Goal: Complete application form

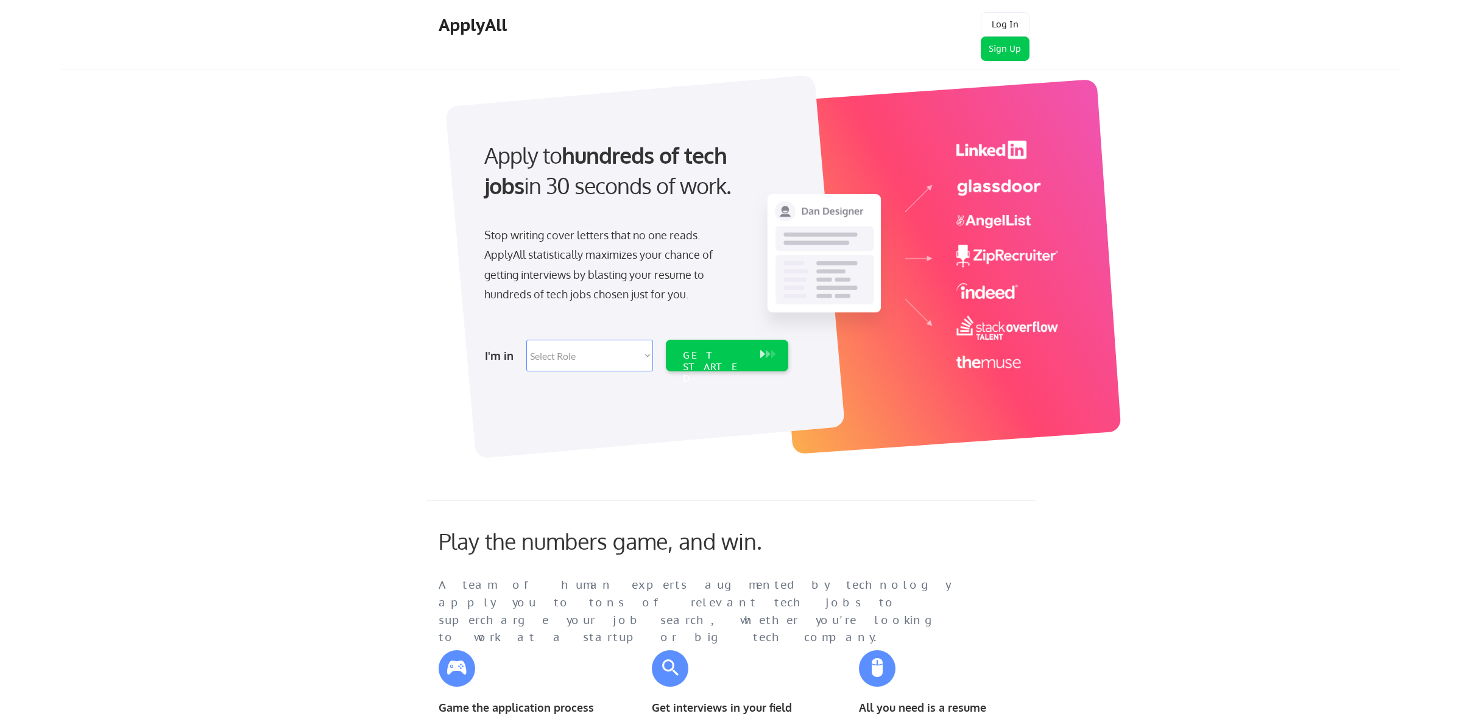
click at [638, 354] on select "Select Role Software Engineering Product Management Customer Success Sales UI/U…" at bounding box center [589, 356] width 127 height 32
select select ""sales0""
click at [526, 340] on select "Select Role Software Engineering Product Management Customer Success Sales UI/U…" at bounding box center [589, 356] width 127 height 32
select select ""sales0""
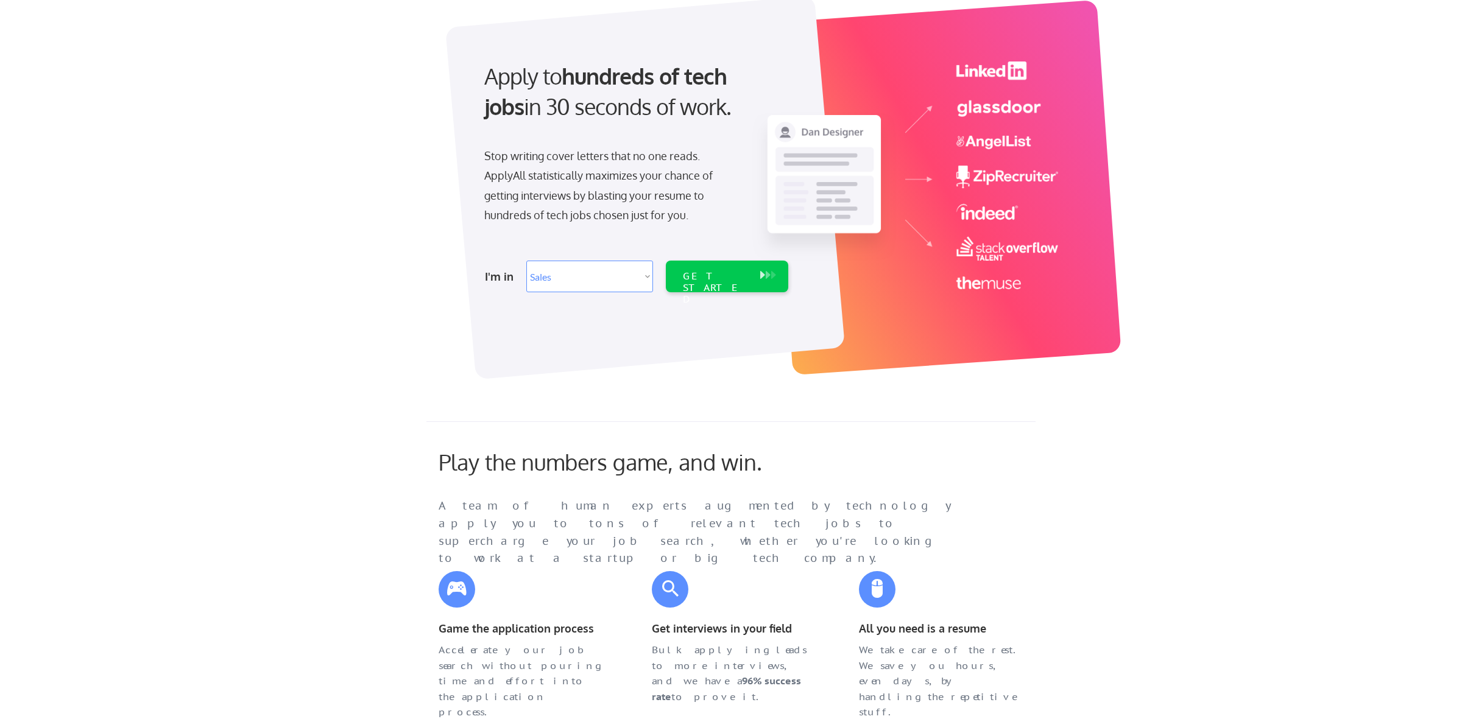
scroll to position [72, 0]
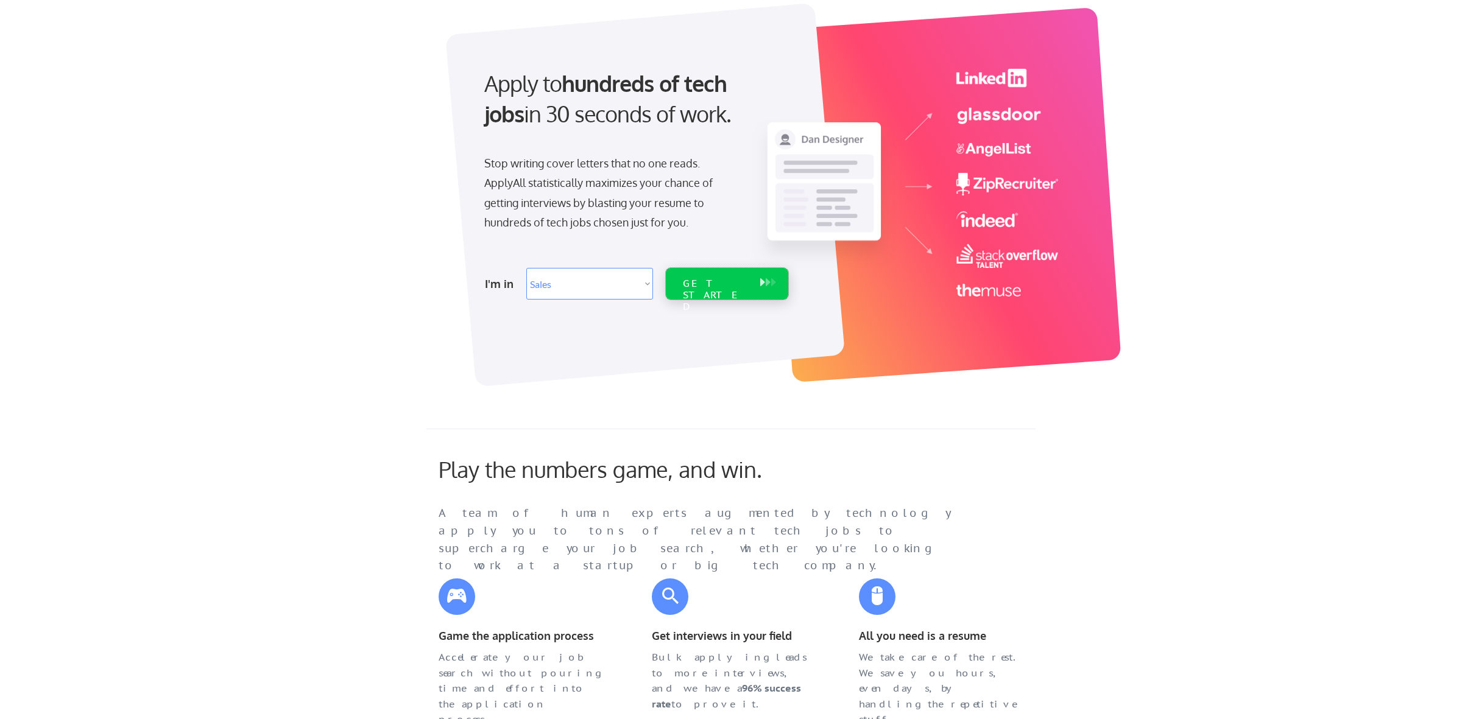
click at [718, 280] on div "GET STARTED" at bounding box center [715, 295] width 65 height 35
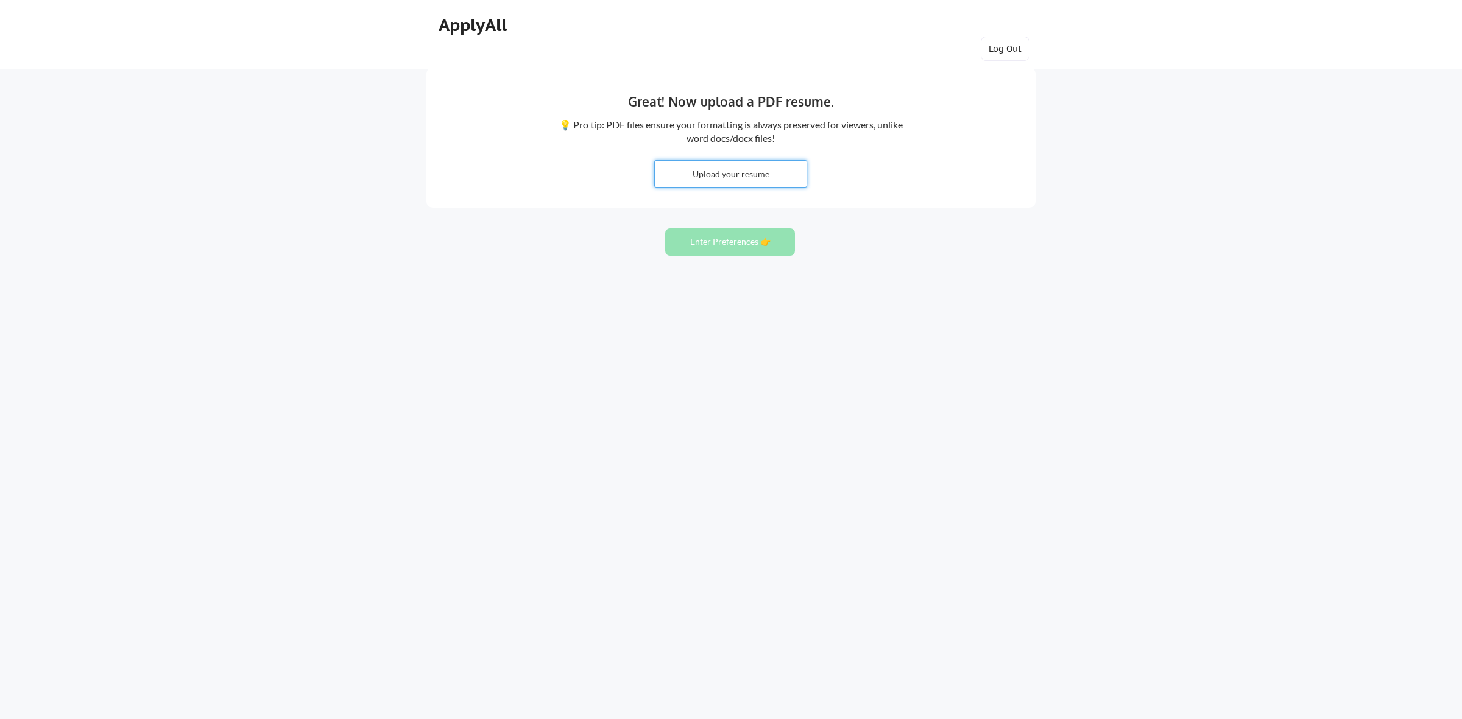
click at [716, 177] on input "file" at bounding box center [731, 174] width 152 height 26
type input "C:\fakepath\JBgreenAM.pdf"
click at [720, 245] on button "Enter Preferences 👉" at bounding box center [730, 241] width 130 height 27
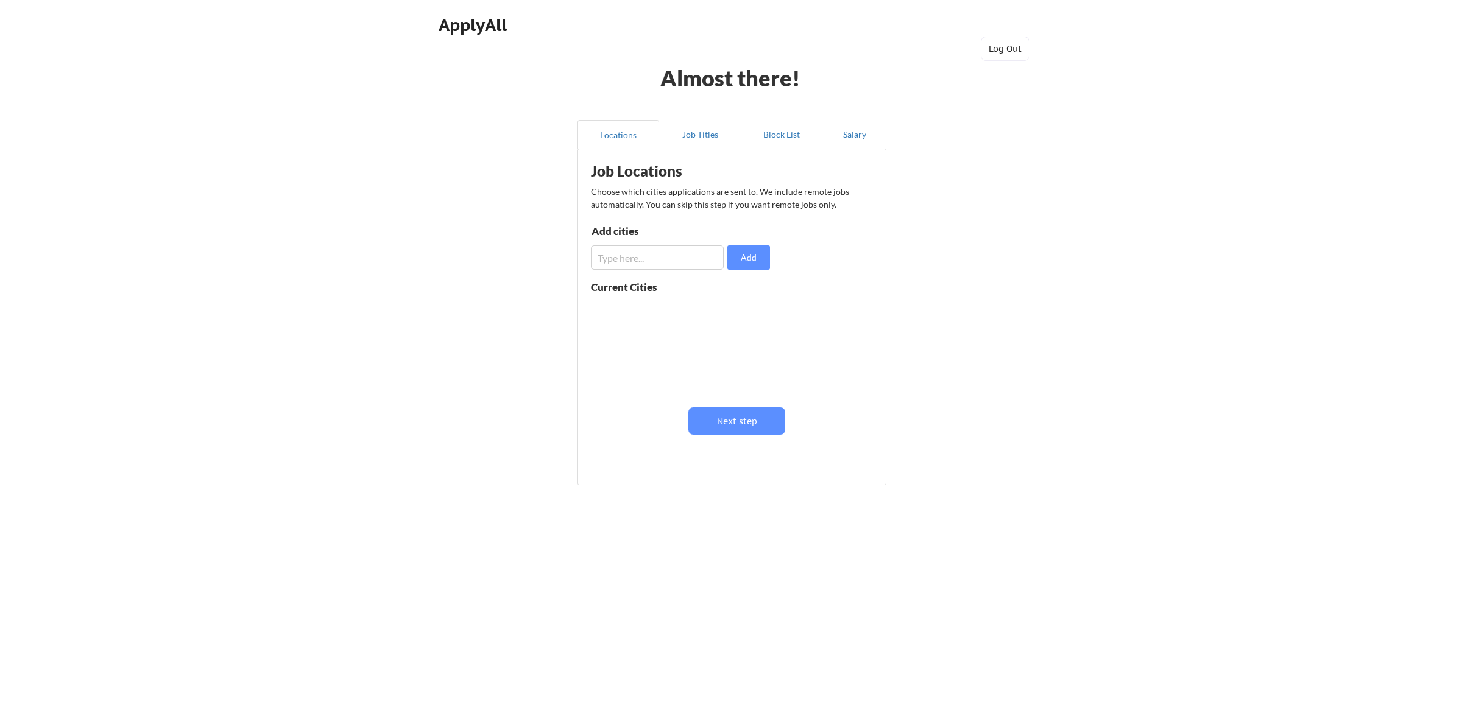
click at [675, 256] on input "input" at bounding box center [657, 257] width 133 height 24
type input "Remote"
click at [756, 256] on button "Add" at bounding box center [748, 257] width 43 height 24
click at [708, 132] on button "Job Titles" at bounding box center [700, 134] width 82 height 29
click at [644, 259] on input "input" at bounding box center [658, 261] width 133 height 24
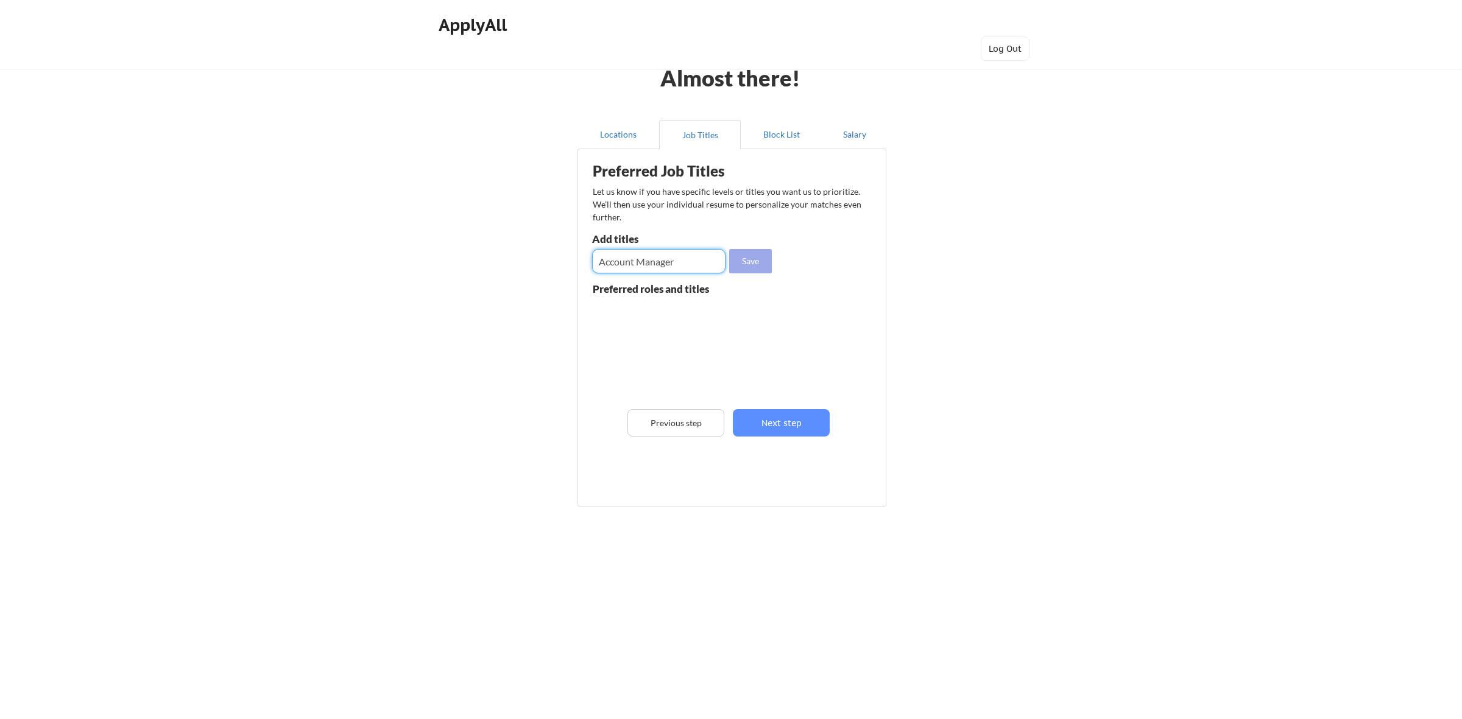
type input "Account Manager"
click at [750, 259] on button "Save" at bounding box center [750, 261] width 43 height 24
click at [629, 261] on input "input" at bounding box center [658, 261] width 133 height 24
type input "Account Executive"
click at [766, 265] on button "Save" at bounding box center [750, 261] width 43 height 24
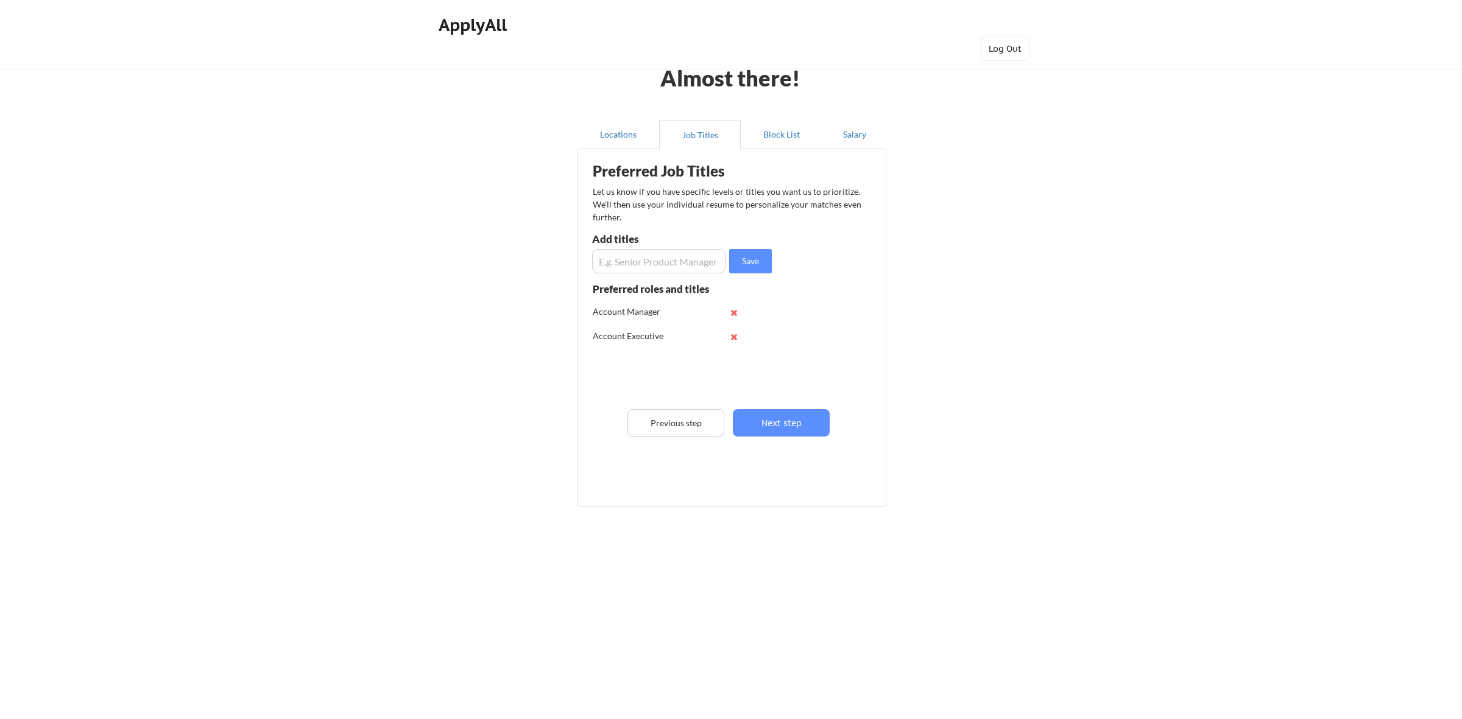
click at [659, 262] on input "input" at bounding box center [658, 261] width 133 height 24
type input "Inside Sales Representative"
click at [758, 259] on button "Save" at bounding box center [750, 261] width 43 height 24
click at [656, 261] on input "input" at bounding box center [658, 261] width 133 height 24
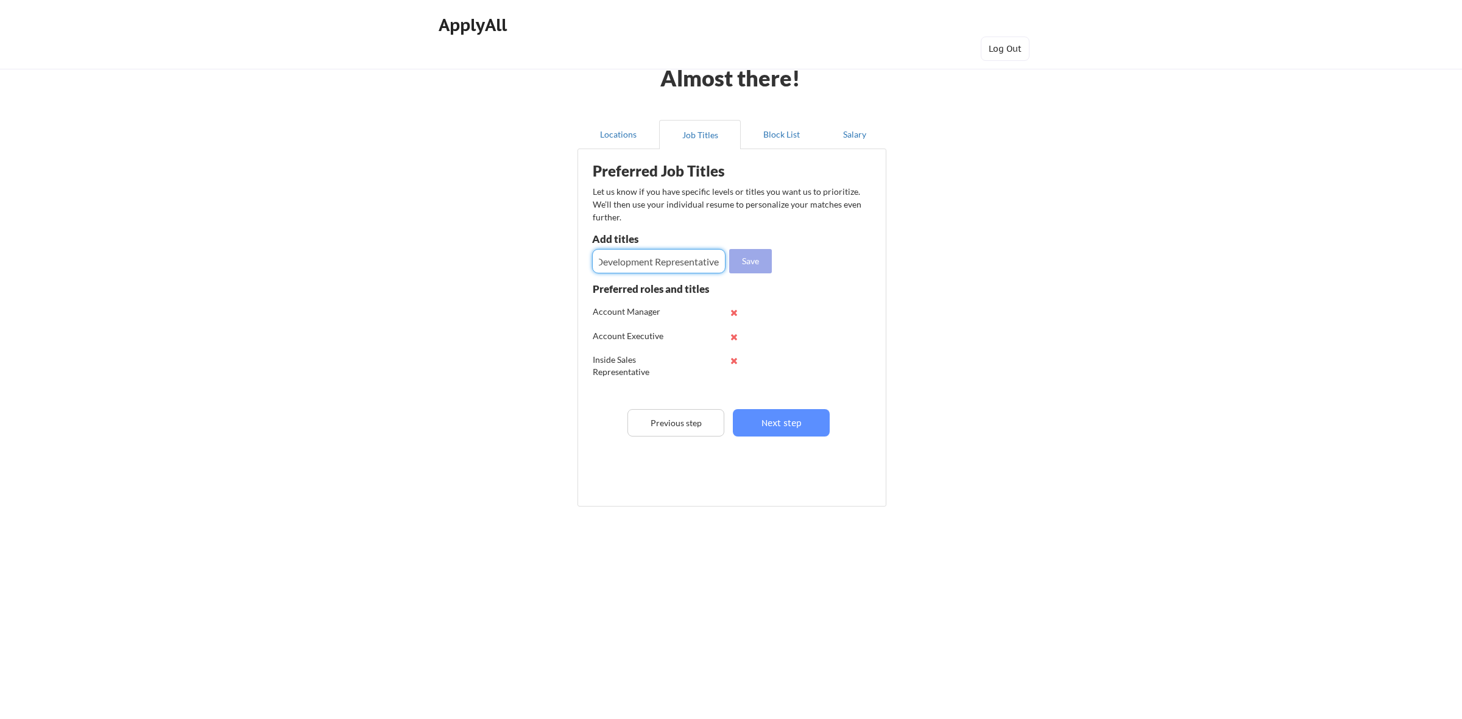
type input "Sales Development Representative"
click at [749, 257] on button "Save" at bounding box center [750, 261] width 43 height 24
click at [646, 261] on input "input" at bounding box center [658, 261] width 133 height 24
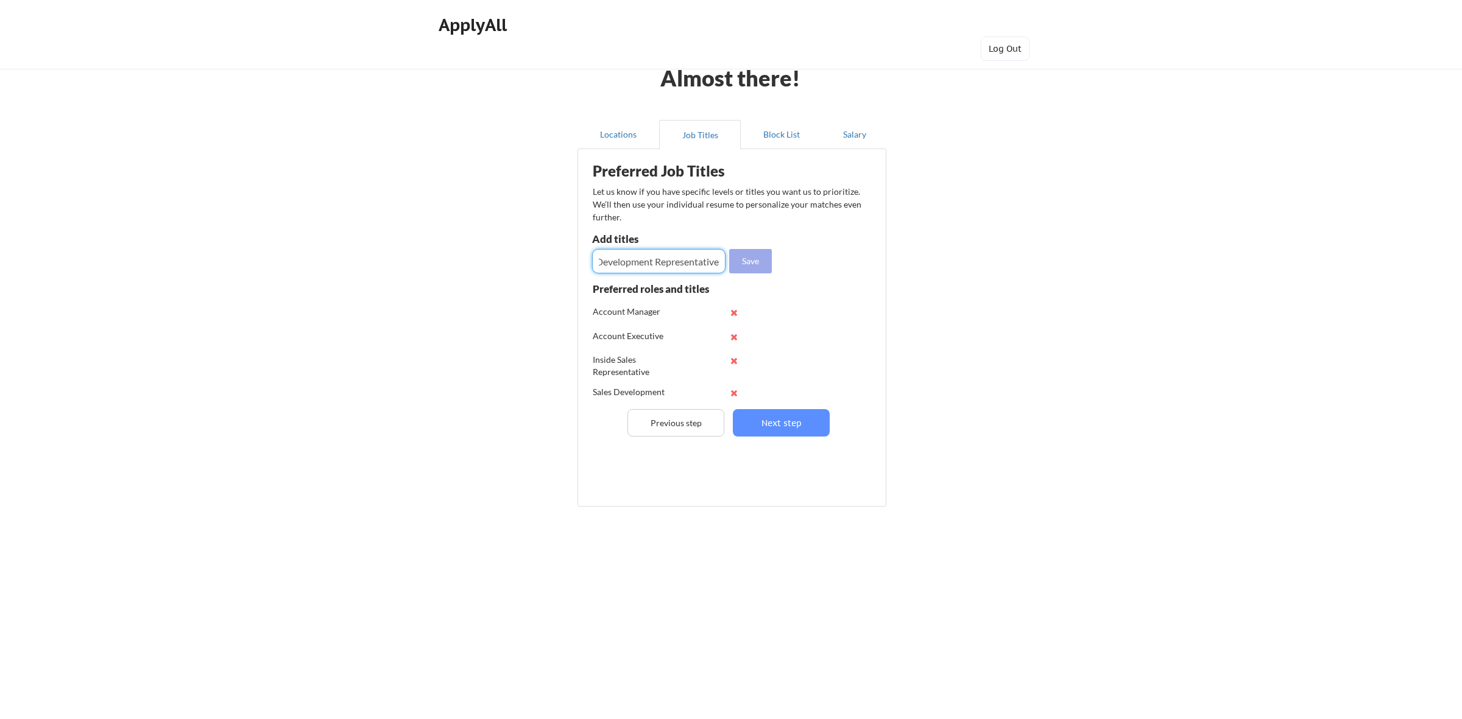
type input "Business Development Representative"
click at [760, 263] on button "Save" at bounding box center [750, 261] width 43 height 24
click at [786, 131] on button "Block List" at bounding box center [782, 134] width 82 height 29
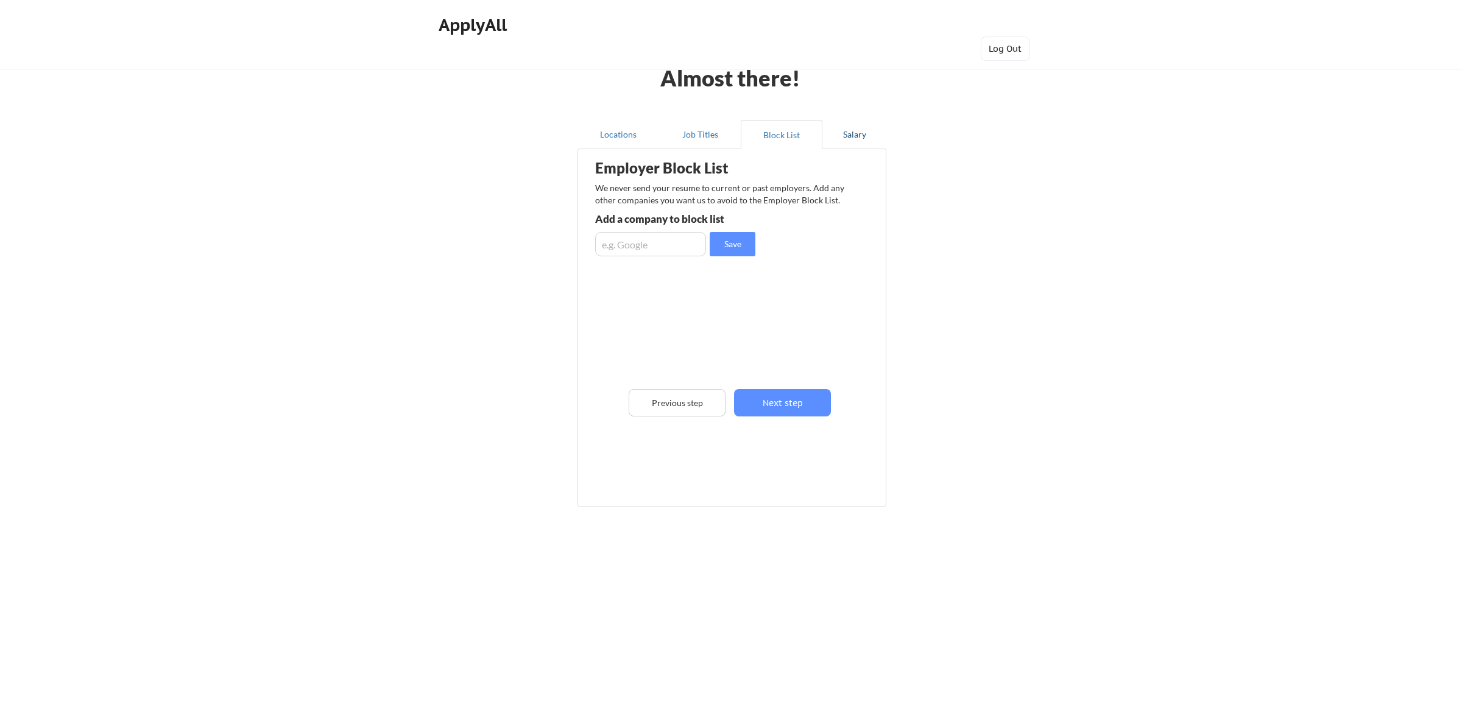
click at [861, 132] on button "Salary" at bounding box center [854, 134] width 64 height 29
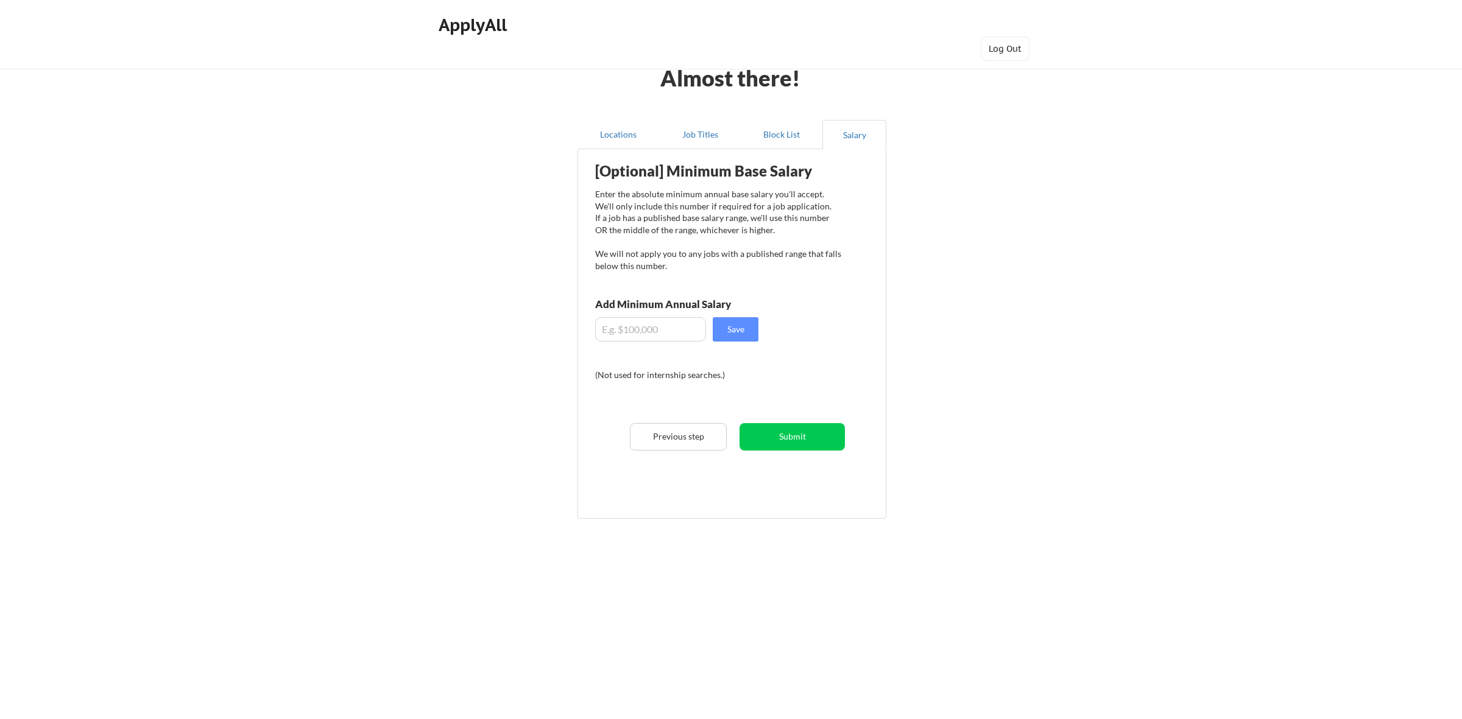
click at [663, 328] on input "input" at bounding box center [650, 329] width 111 height 24
type input "$50,000"
click at [733, 331] on button "Save" at bounding box center [736, 329] width 46 height 24
click at [793, 437] on button "Submit" at bounding box center [791, 436] width 105 height 27
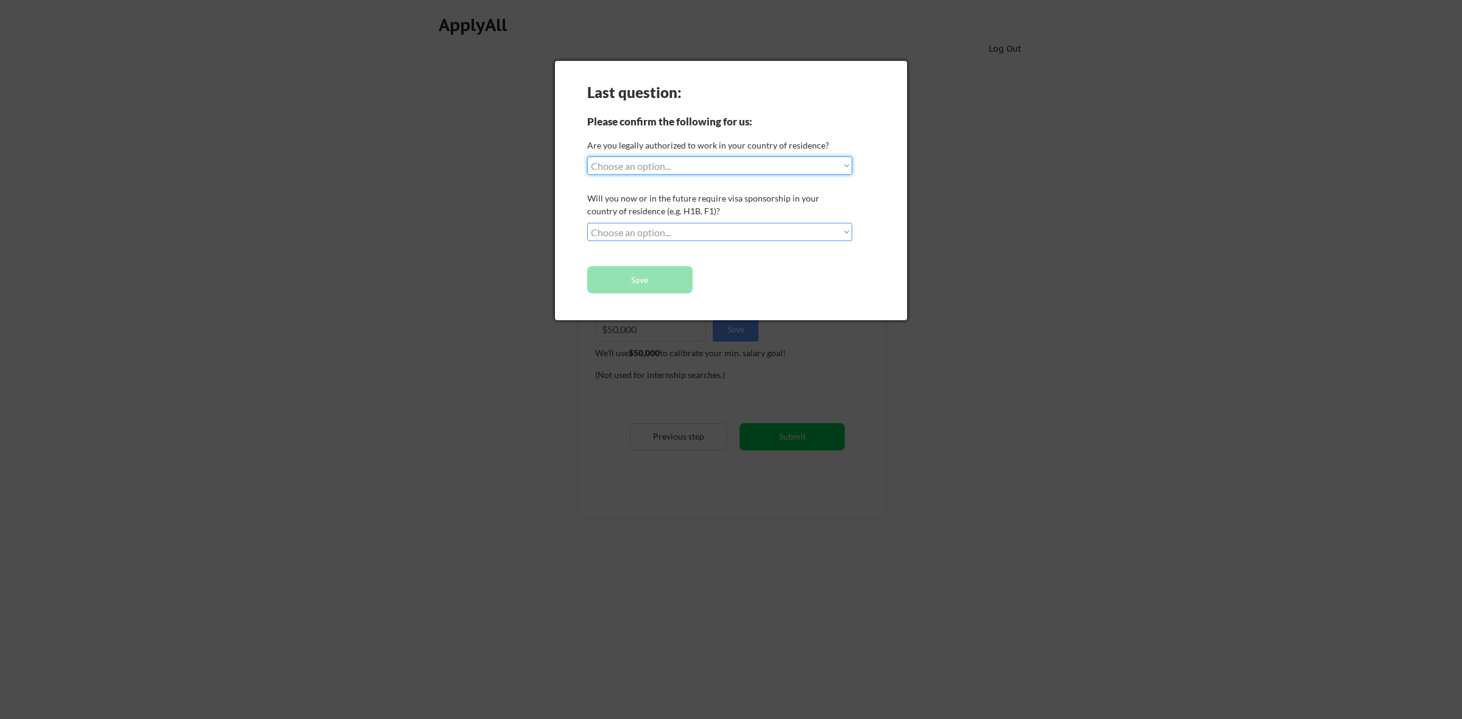
click at [807, 163] on select "Choose an option... Yes, I am a US Citizen Yes, I am a Canadian Citizen Yes, I …" at bounding box center [719, 166] width 265 height 18
select select ""yes__i_am_a_us_citizen""
click at [587, 157] on select "Choose an option... Yes, I am a US Citizen Yes, I am a Canadian Citizen Yes, I …" at bounding box center [719, 166] width 265 height 18
click at [826, 233] on select "Choose an option... No, I will not need sponsorship Yes, I will need sponsorship" at bounding box center [719, 232] width 265 height 18
select select ""no__i_will_not_need_sponsorship""
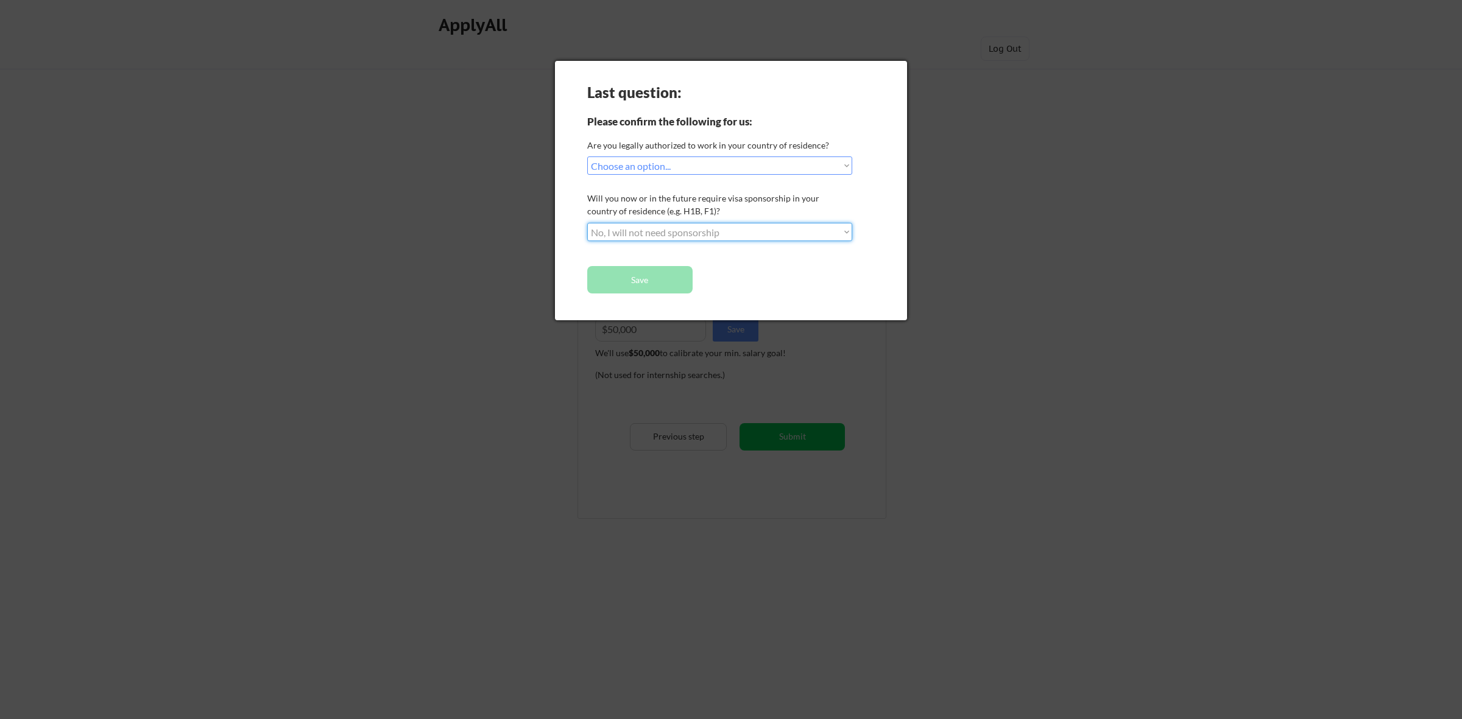
click at [587, 223] on select "Choose an option... No, I will not need sponsorship Yes, I will need sponsorship" at bounding box center [719, 232] width 265 height 18
click at [661, 277] on button "Save" at bounding box center [639, 279] width 105 height 27
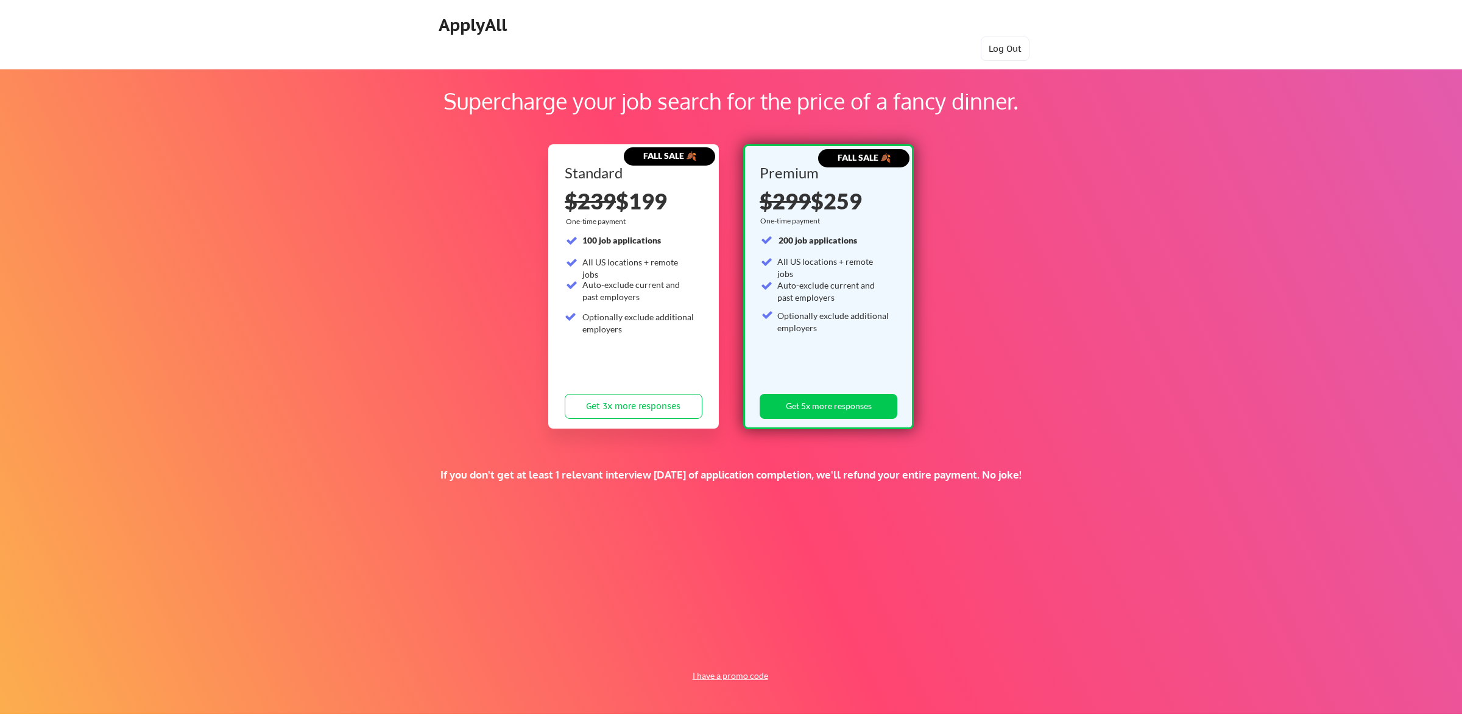
click at [722, 678] on button "I have a promo code" at bounding box center [730, 676] width 90 height 15
click at [695, 644] on input "input" at bounding box center [701, 647] width 113 height 25
paste input "TIMEISMONEY"
type input "TIMEISMONEY"
click at [791, 646] on button "Submit" at bounding box center [796, 647] width 64 height 25
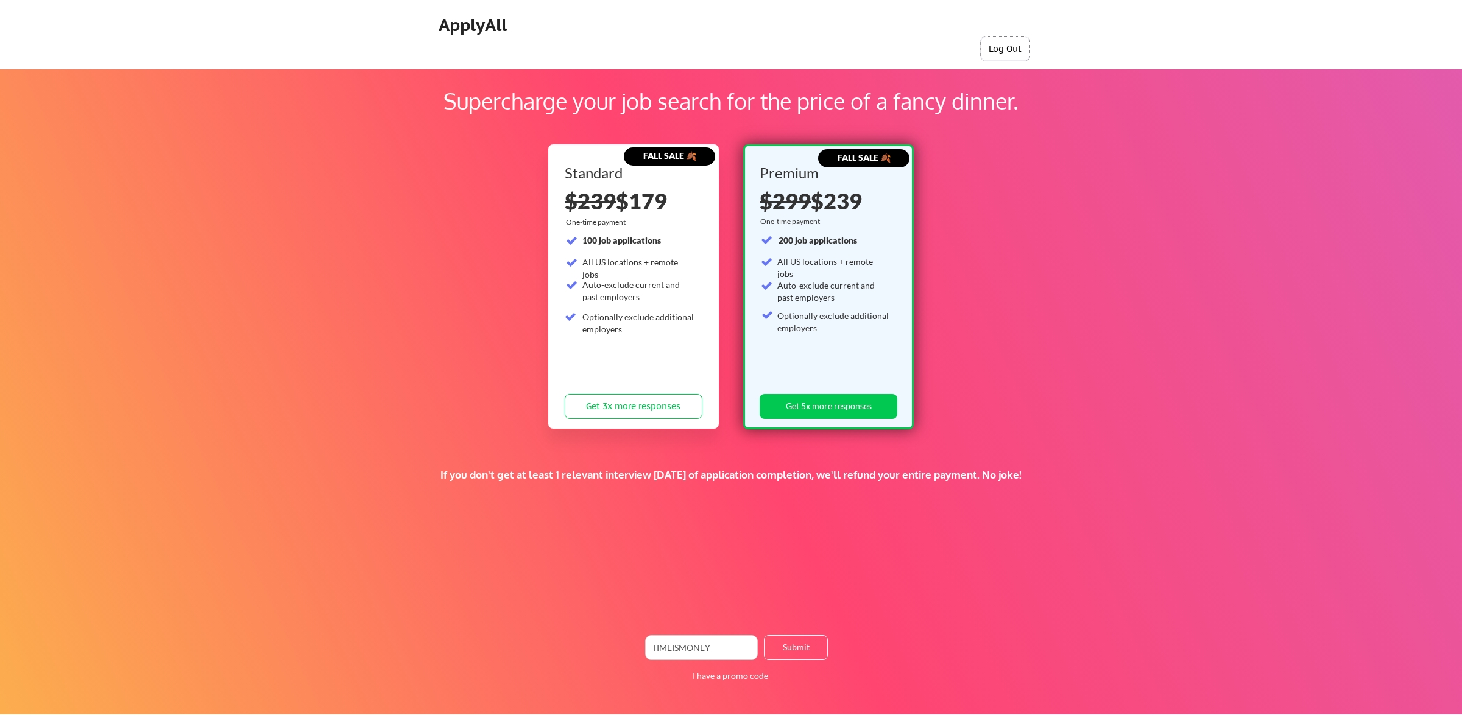
click at [1005, 45] on button "Log Out" at bounding box center [1005, 49] width 49 height 24
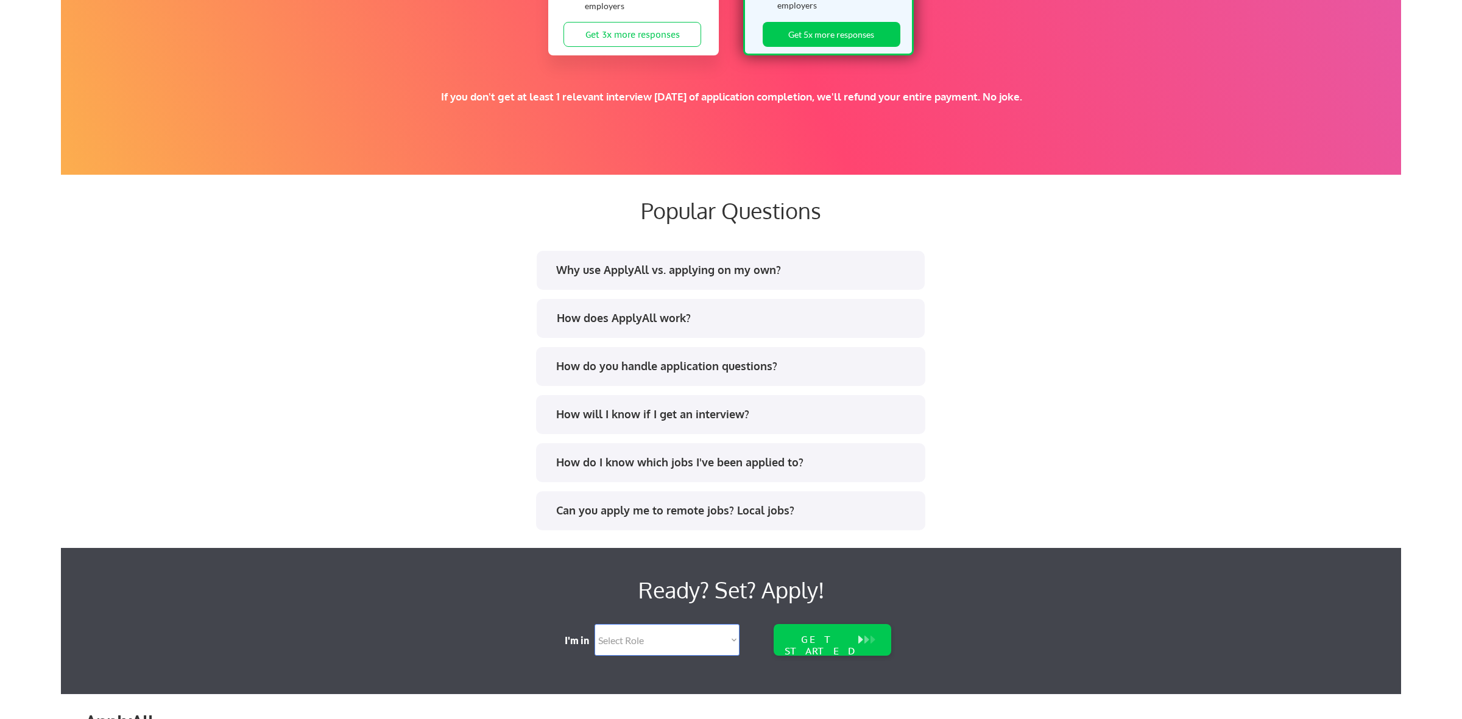
scroll to position [2170, 0]
